Goal: Transaction & Acquisition: Book appointment/travel/reservation

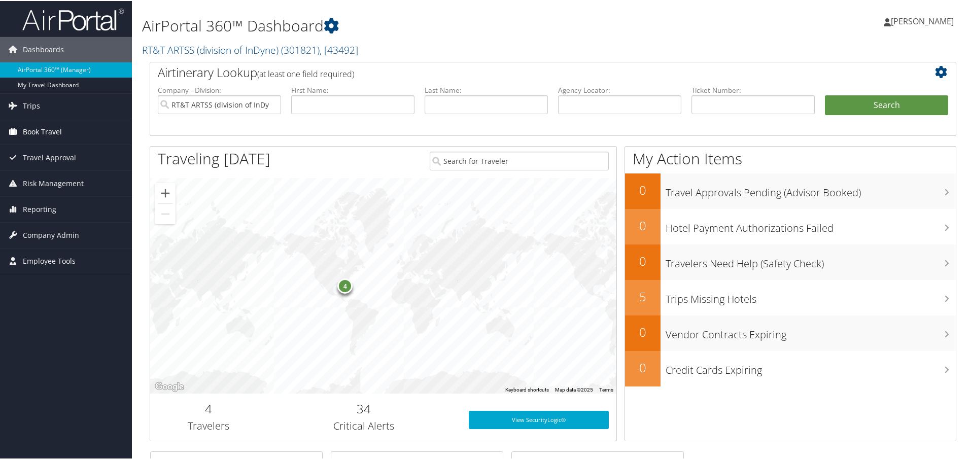
click at [41, 130] on span "Book Travel" at bounding box center [42, 130] width 39 height 25
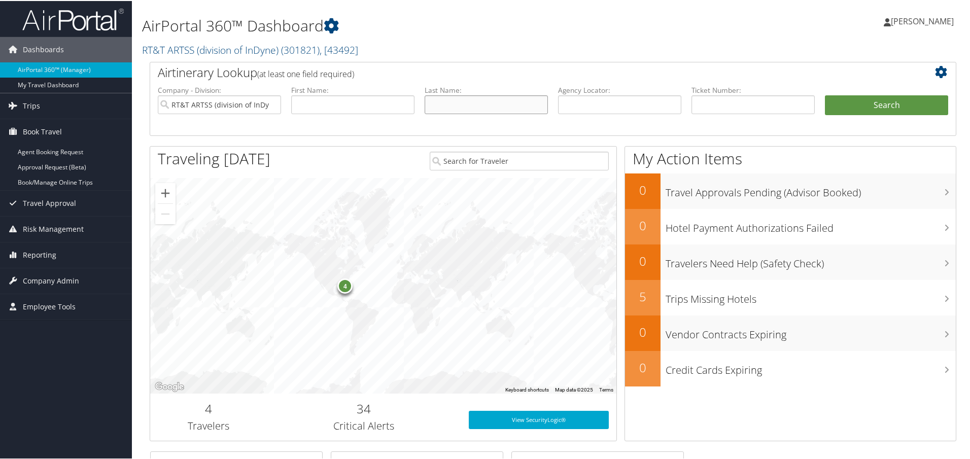
click at [456, 109] on input "text" at bounding box center [485, 103] width 123 height 19
type input "[PERSON_NAME]"
click at [876, 98] on button "Search" at bounding box center [886, 104] width 123 height 20
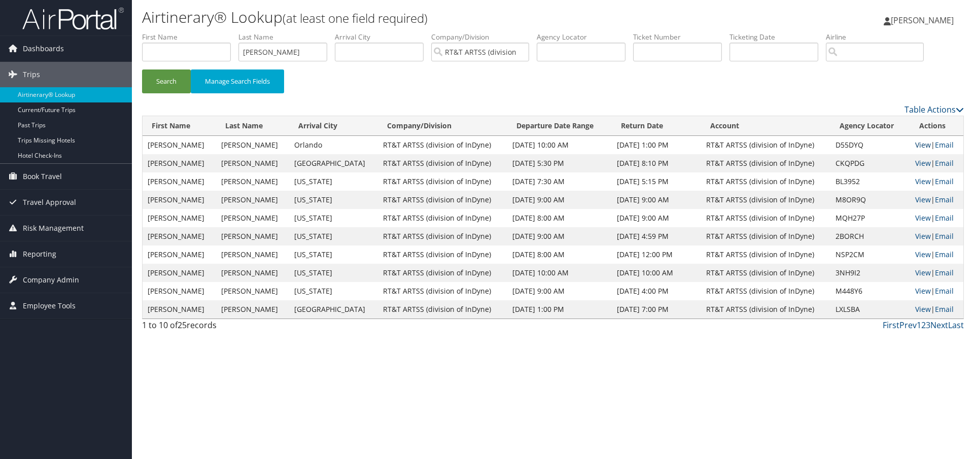
click at [916, 145] on link "View" at bounding box center [923, 145] width 16 height 10
click at [41, 179] on span "Book Travel" at bounding box center [42, 176] width 39 height 25
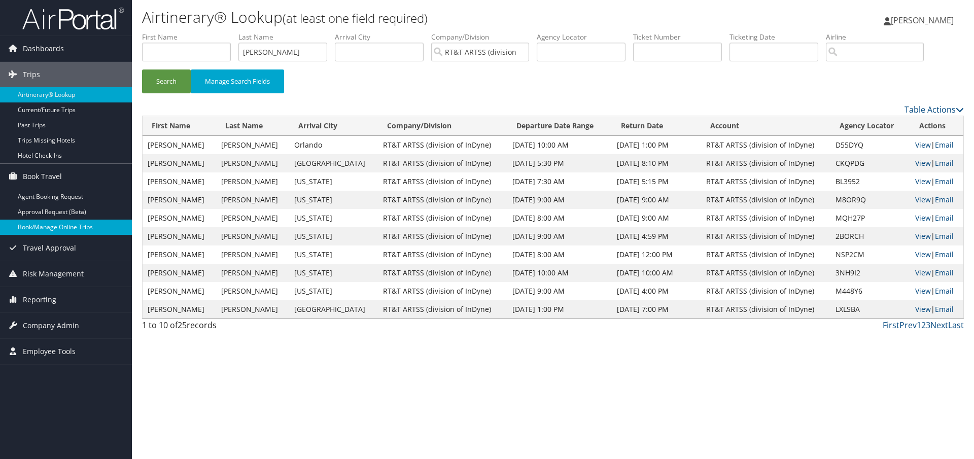
click at [43, 227] on link "Book/Manage Online Trips" at bounding box center [66, 227] width 132 height 15
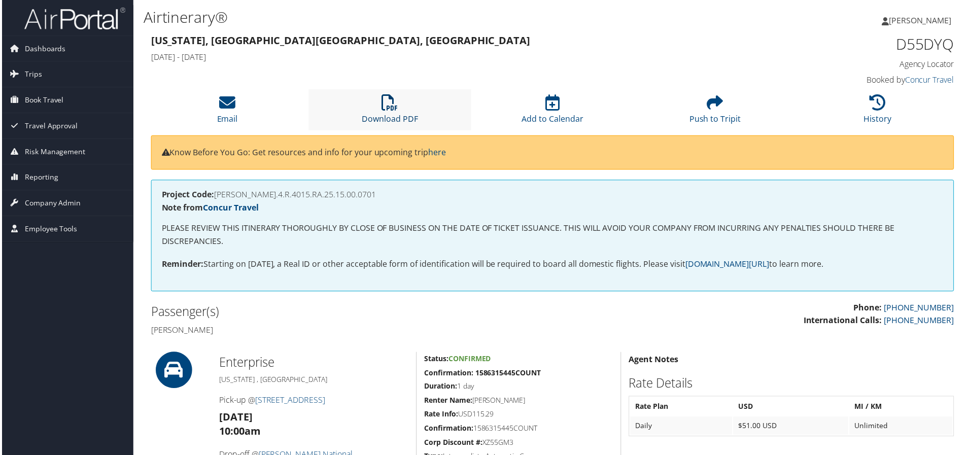
click at [396, 115] on link "Download PDF" at bounding box center [390, 112] width 56 height 24
